Goal: Use online tool/utility: Utilize a website feature to perform a specific function

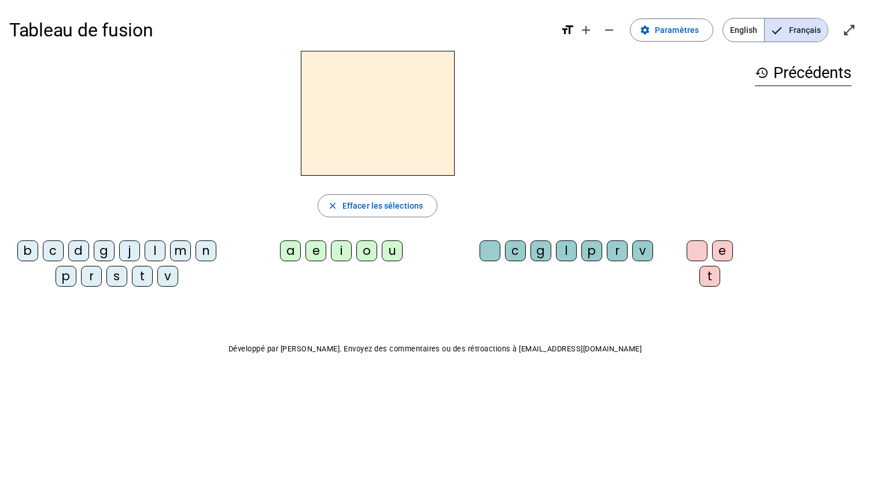
click at [120, 270] on div "s" at bounding box center [116, 276] width 21 height 21
click at [393, 248] on div "u" at bounding box center [392, 251] width 21 height 21
click at [342, 254] on div "i" at bounding box center [341, 251] width 21 height 21
click at [323, 247] on div "e" at bounding box center [315, 251] width 21 height 21
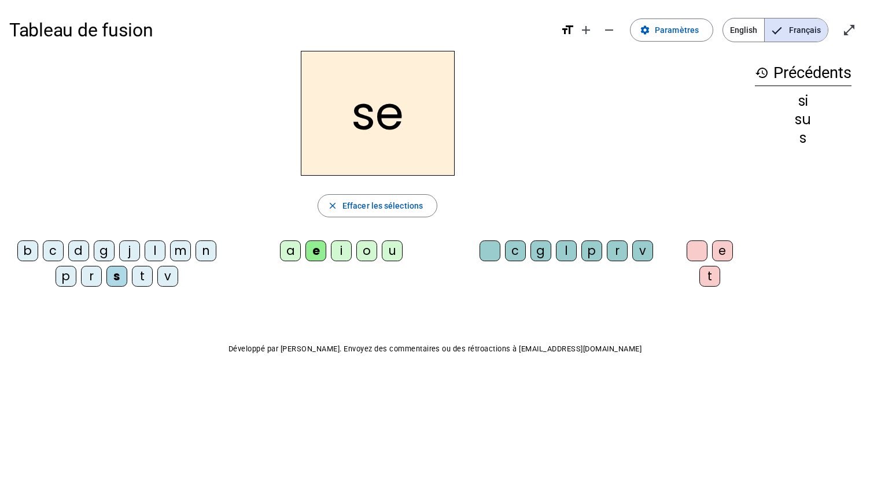
click at [289, 251] on div "a" at bounding box center [290, 251] width 21 height 21
click at [158, 284] on div "v" at bounding box center [167, 276] width 21 height 21
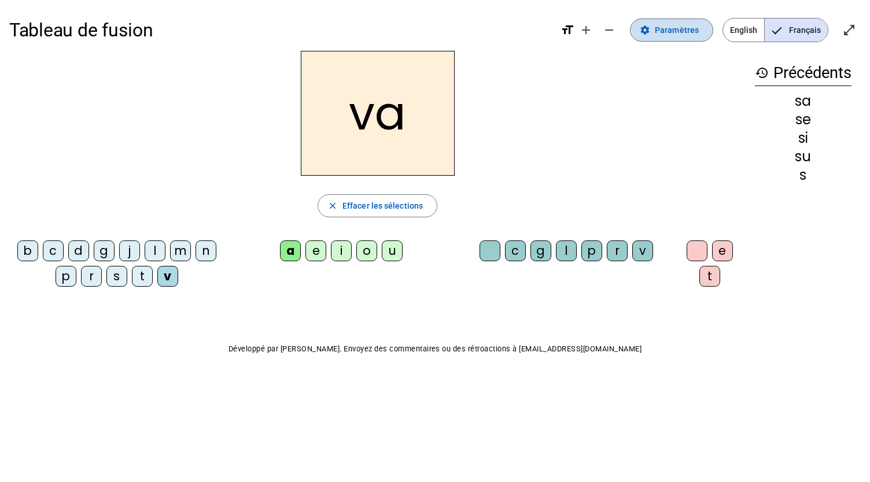
click at [659, 37] on span at bounding box center [672, 30] width 82 height 28
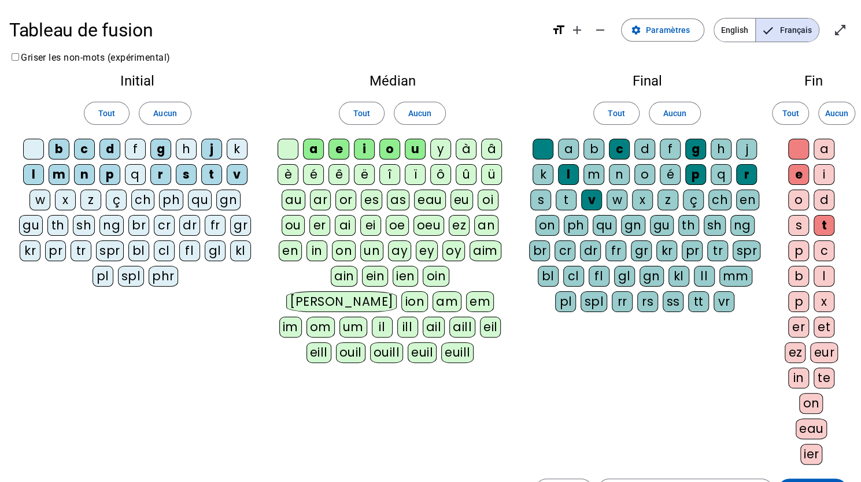
click at [537, 201] on div "s" at bounding box center [540, 200] width 21 height 21
click at [641, 145] on div "d" at bounding box center [645, 149] width 21 height 21
click at [796, 482] on span "Enregistrer" at bounding box center [813, 491] width 42 height 14
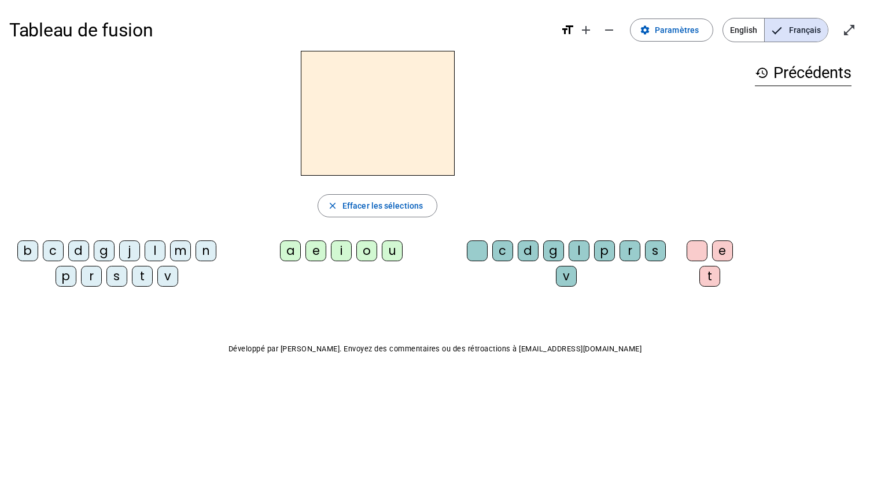
click at [163, 279] on div "v" at bounding box center [167, 276] width 21 height 21
click at [294, 248] on div "a" at bounding box center [290, 251] width 21 height 21
click at [649, 249] on div "s" at bounding box center [655, 251] width 21 height 21
click at [717, 244] on div "e" at bounding box center [722, 251] width 21 height 21
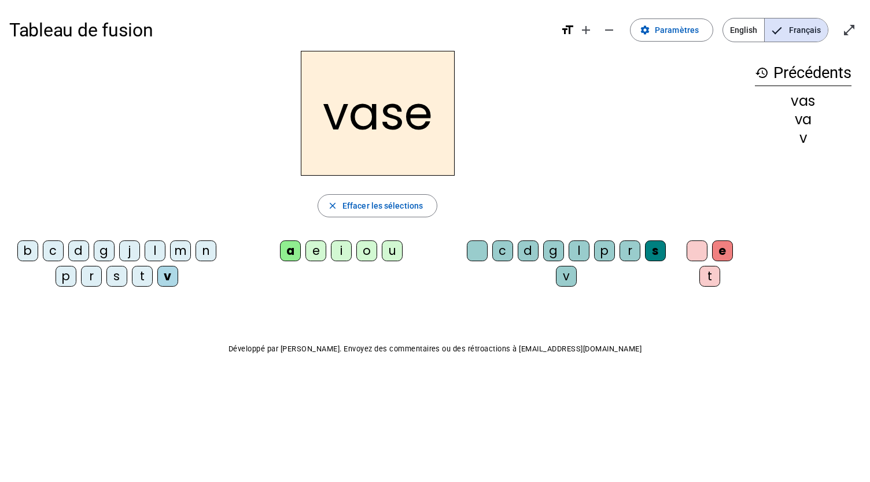
click at [46, 260] on div "c" at bounding box center [53, 251] width 21 height 21
click at [123, 255] on div "j" at bounding box center [129, 251] width 21 height 21
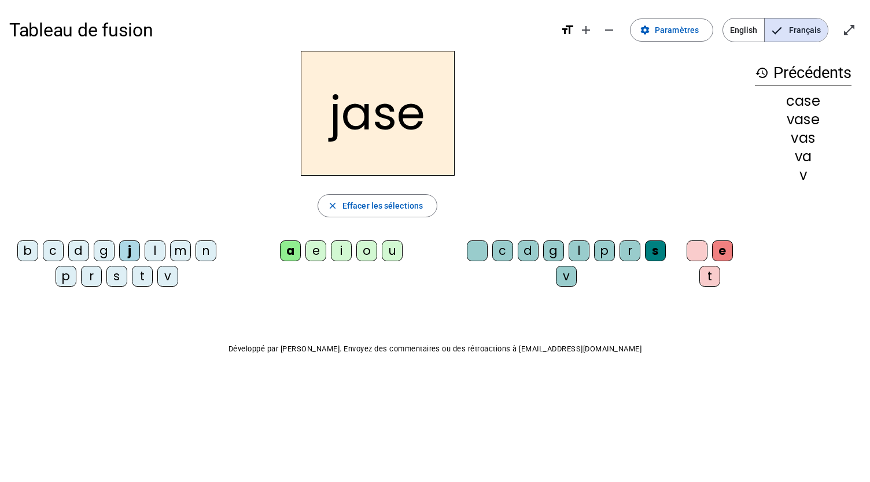
click at [30, 254] on div "b" at bounding box center [27, 251] width 21 height 21
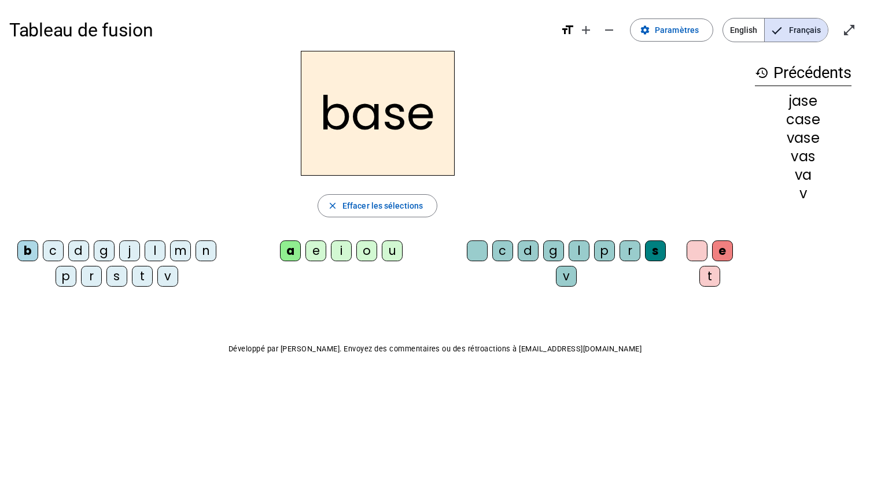
click at [338, 259] on div "i" at bounding box center [341, 251] width 21 height 21
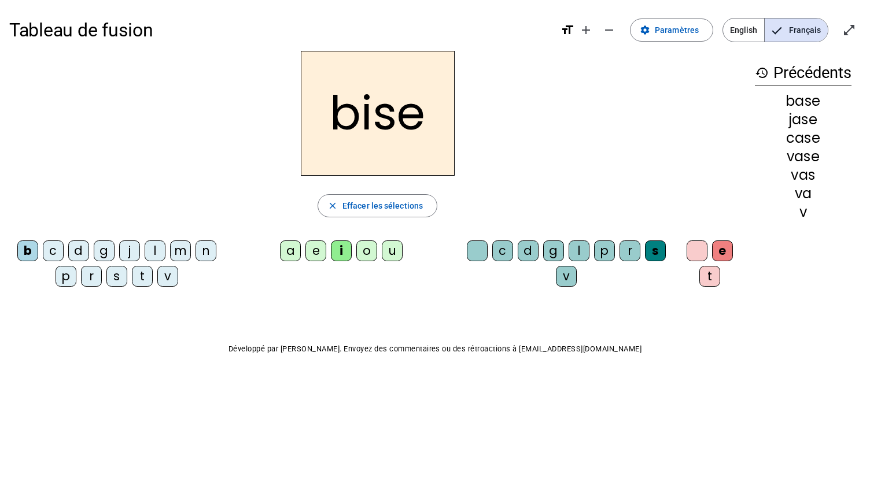
click at [182, 246] on div "m" at bounding box center [180, 251] width 21 height 21
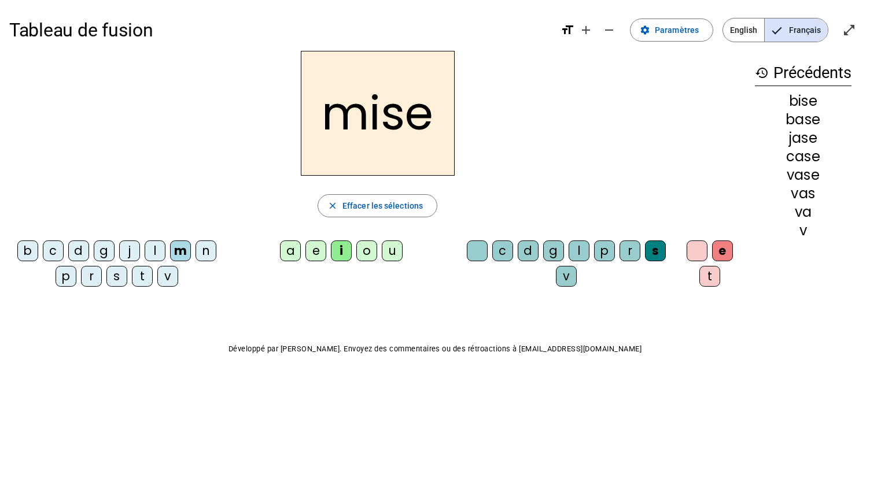
click at [148, 260] on div "l" at bounding box center [155, 251] width 21 height 21
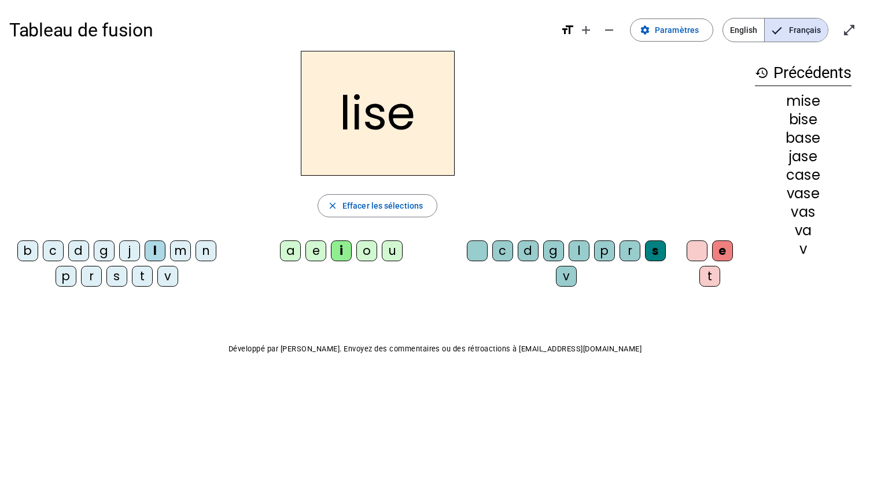
click at [164, 278] on div "v" at bounding box center [167, 276] width 21 height 21
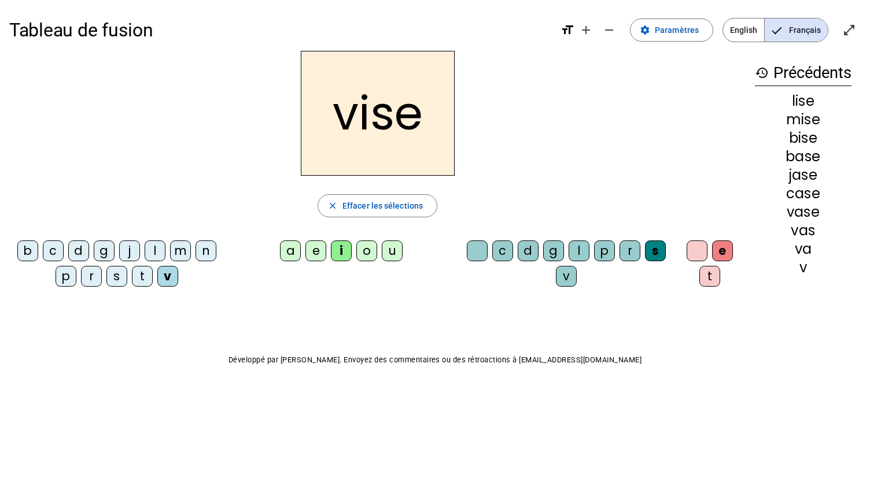
click at [530, 249] on div "d" at bounding box center [528, 251] width 21 height 21
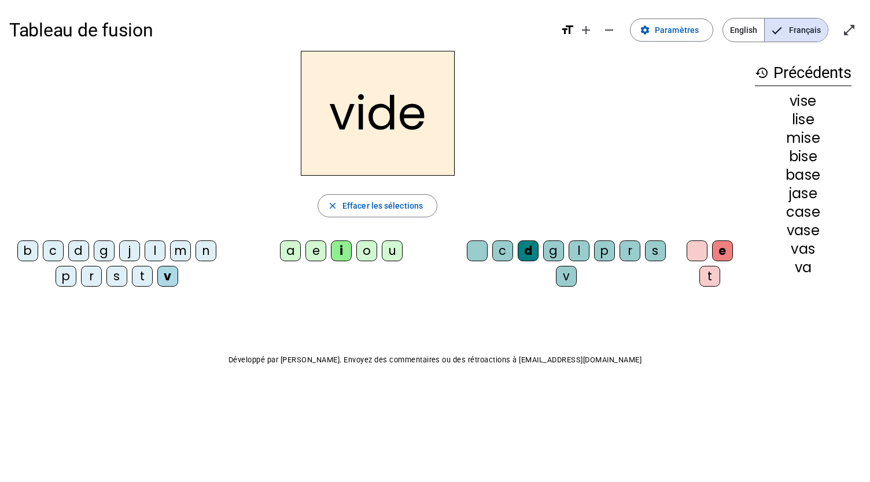
click at [91, 278] on div "r" at bounding box center [91, 276] width 21 height 21
click at [396, 249] on div "u" at bounding box center [392, 251] width 21 height 21
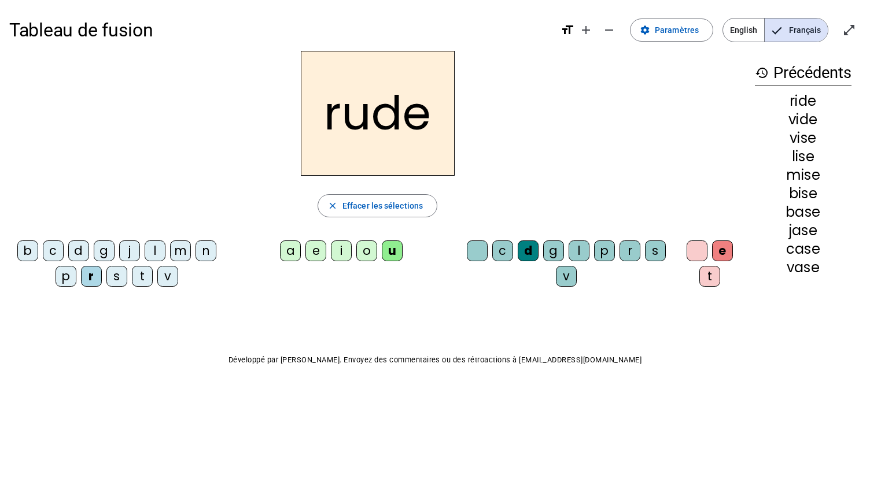
click at [283, 249] on div "a" at bounding box center [290, 251] width 21 height 21
